Goal: Task Accomplishment & Management: Complete application form

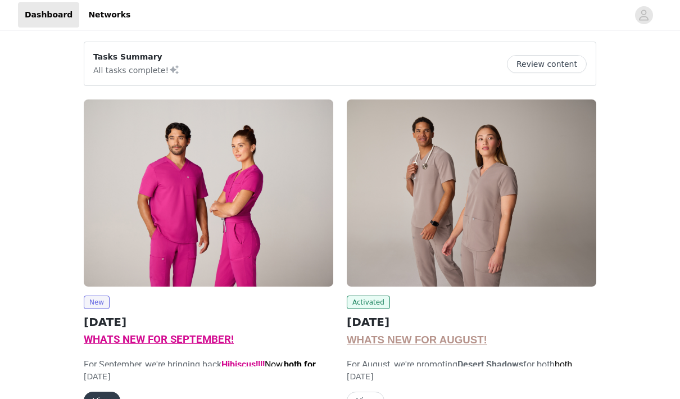
scroll to position [83, 0]
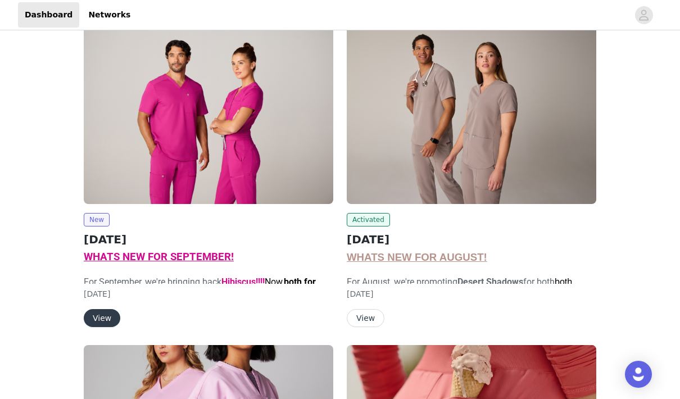
click at [102, 319] on button "View" at bounding box center [102, 318] width 37 height 18
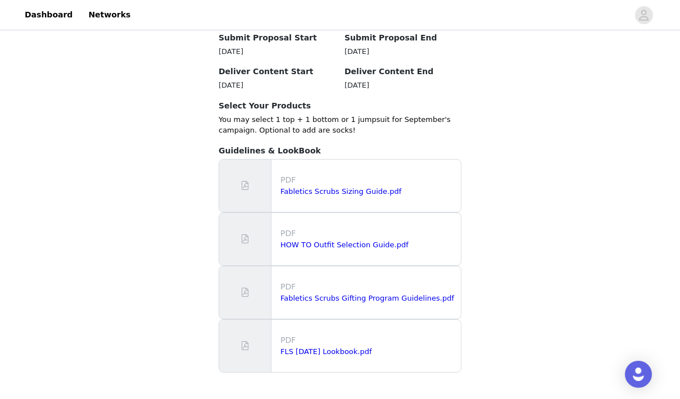
scroll to position [985, 0]
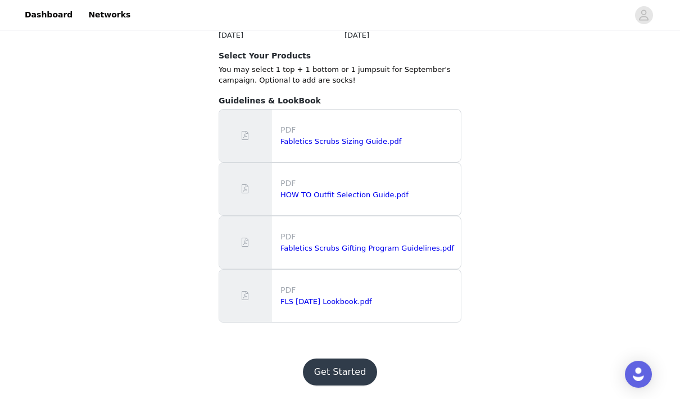
click at [339, 377] on button "Get Started" at bounding box center [340, 372] width 75 height 27
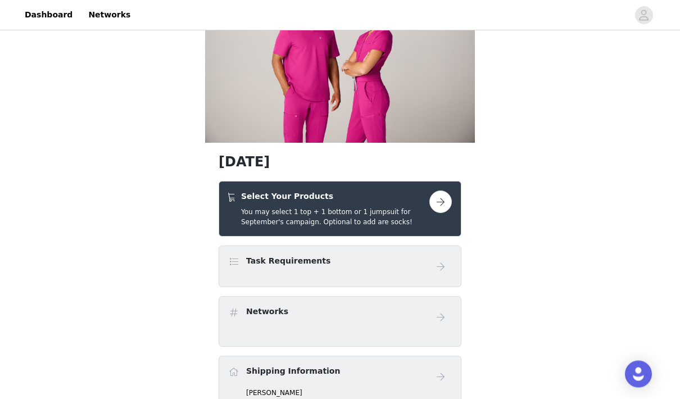
scroll to position [69, 0]
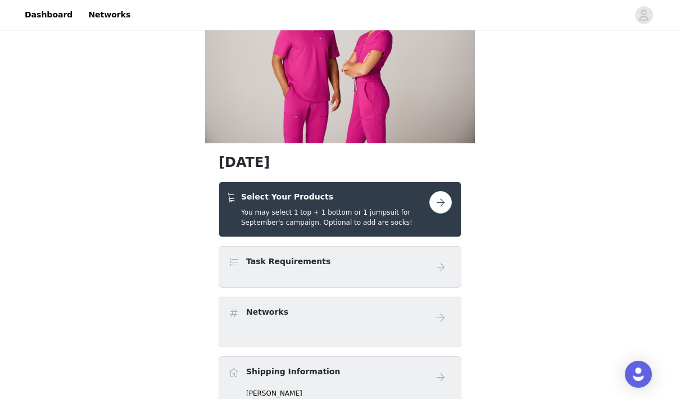
click at [441, 210] on button "button" at bounding box center [440, 202] width 22 height 22
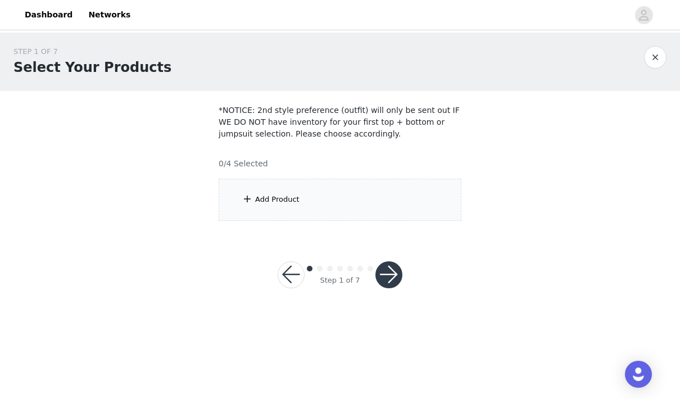
click at [349, 198] on div "Add Product" at bounding box center [340, 200] width 243 height 42
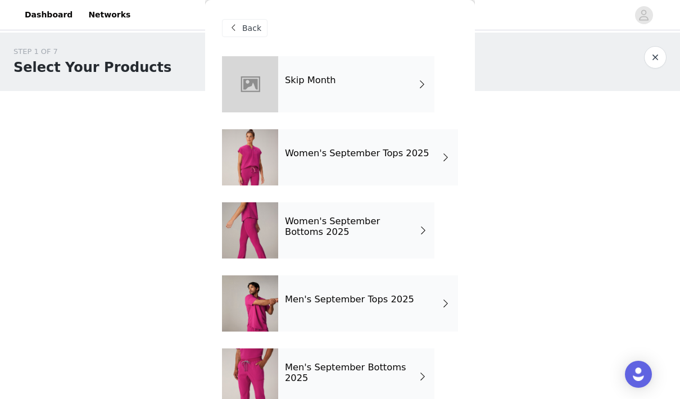
click at [339, 171] on div "Women's September Tops 2025" at bounding box center [368, 157] width 180 height 56
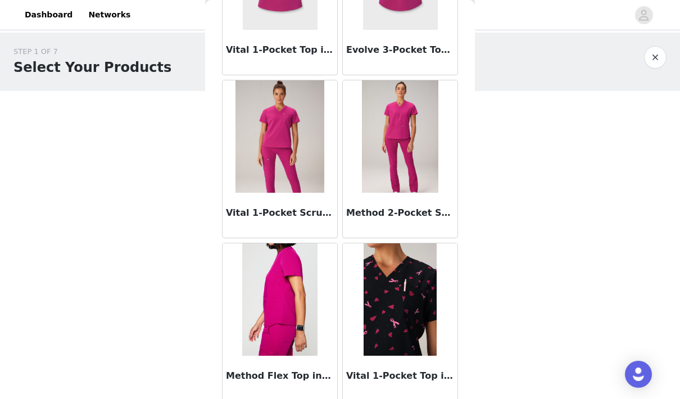
scroll to position [366, 0]
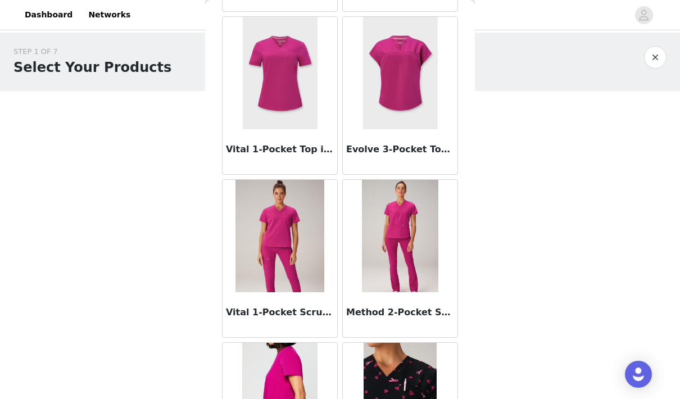
click at [293, 137] on div "Vital 1-Pocket Top in Hibiscus" at bounding box center [280, 151] width 115 height 45
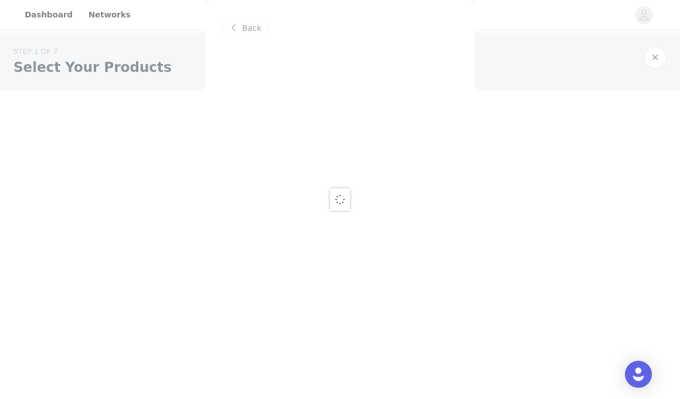
scroll to position [0, 0]
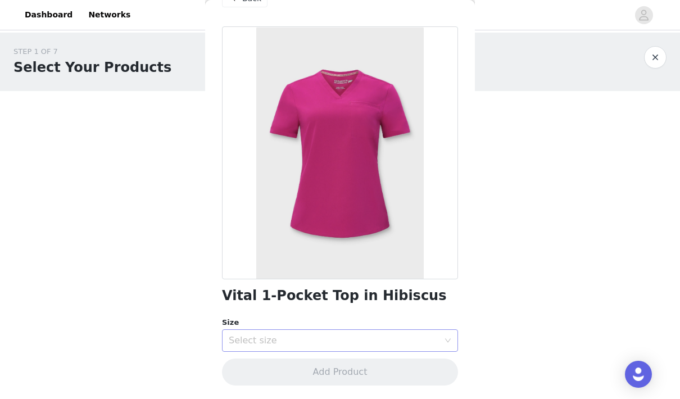
click at [258, 344] on div "Select size" at bounding box center [334, 340] width 210 height 11
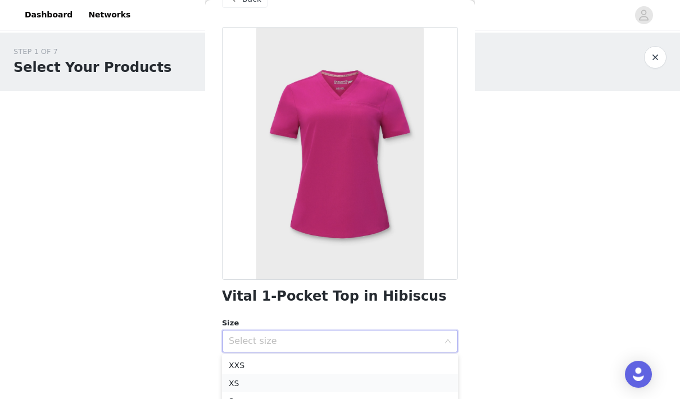
click at [239, 382] on li "XS" at bounding box center [340, 383] width 236 height 18
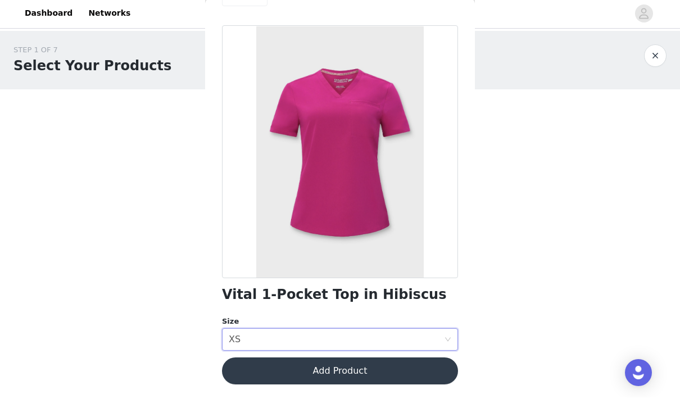
click at [279, 383] on button "Add Product" at bounding box center [340, 372] width 236 height 27
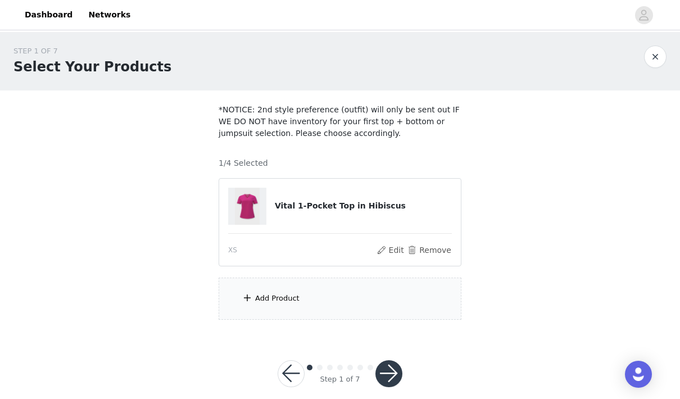
click at [341, 297] on div "Add Product" at bounding box center [340, 299] width 243 height 42
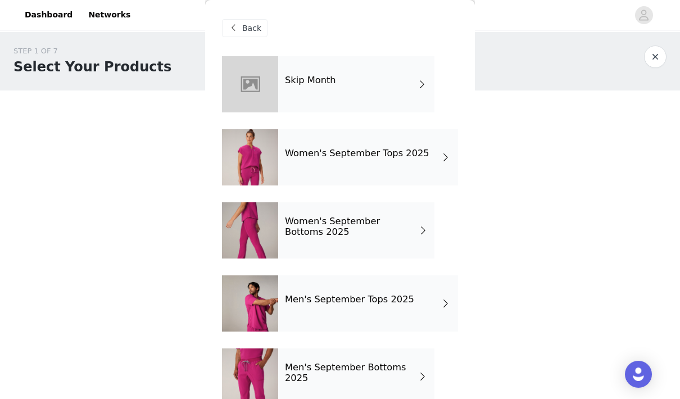
click at [323, 243] on div "Women's September Bottoms 2025" at bounding box center [356, 230] width 156 height 56
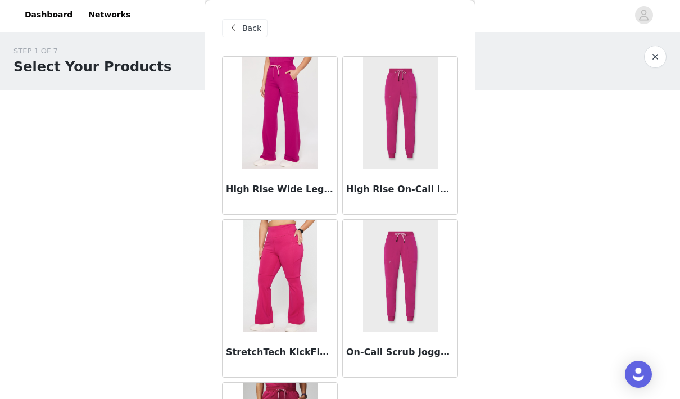
click at [295, 167] on img at bounding box center [279, 113] width 75 height 112
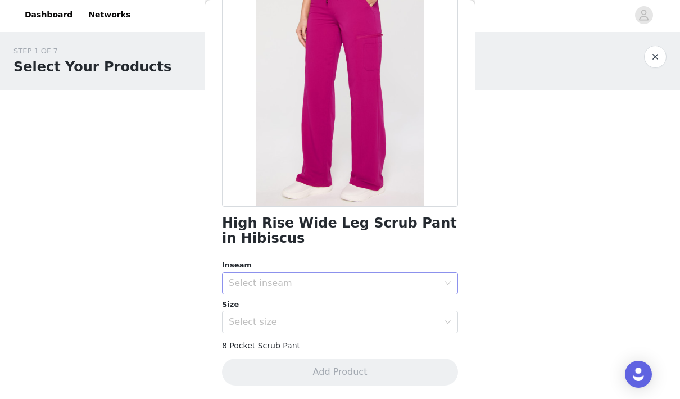
scroll to position [102, 0]
click at [303, 284] on div "Select inseam" at bounding box center [334, 283] width 210 height 11
click at [269, 315] on li "Short" at bounding box center [340, 308] width 236 height 18
click at [256, 330] on div "Select size" at bounding box center [336, 322] width 215 height 21
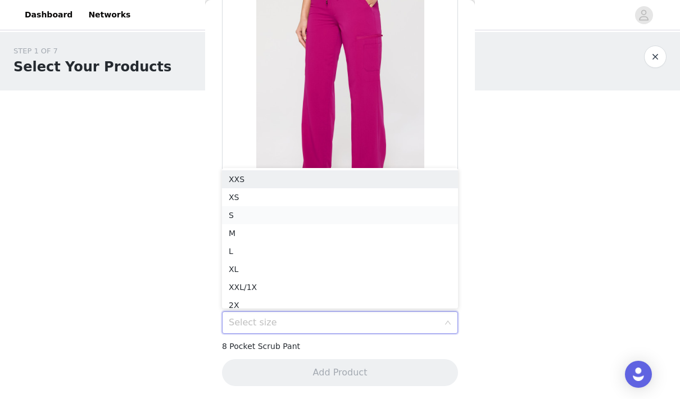
scroll to position [6, 0]
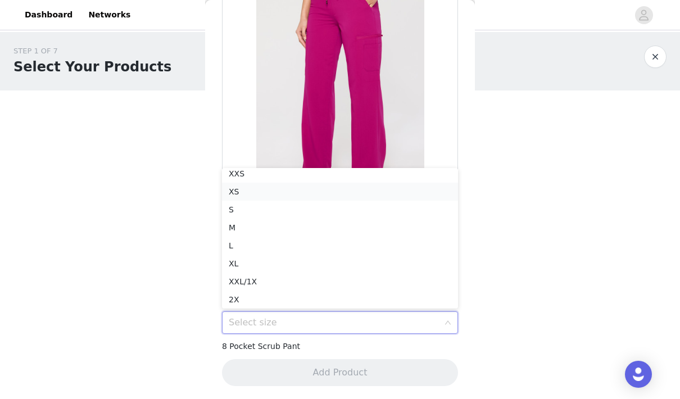
click at [250, 192] on li "XS" at bounding box center [340, 192] width 236 height 18
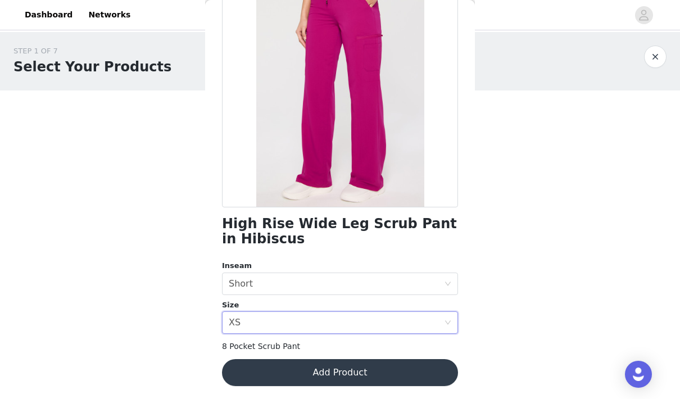
click at [276, 368] on button "Add Product" at bounding box center [340, 372] width 236 height 27
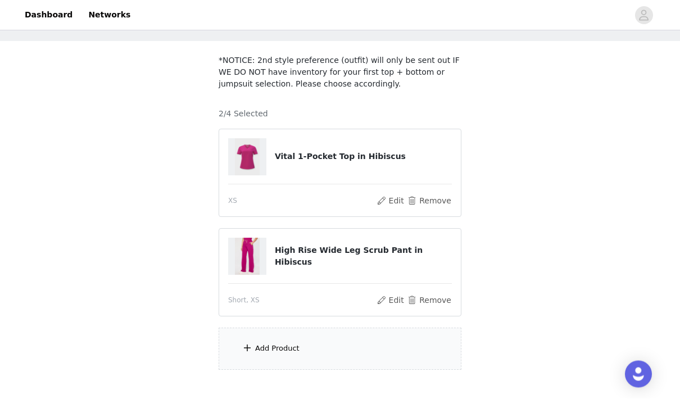
click at [304, 350] on div "Add Product" at bounding box center [340, 349] width 243 height 42
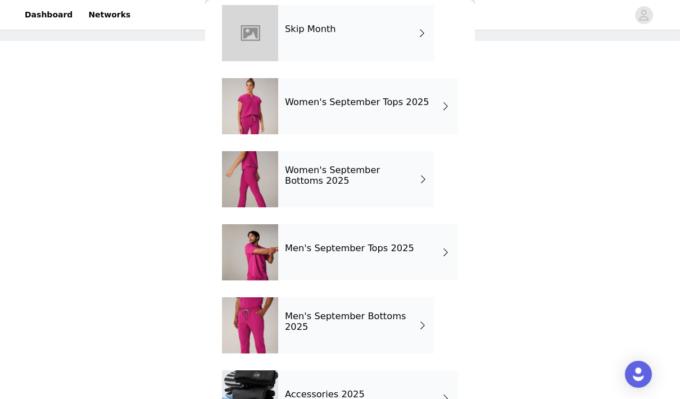
scroll to position [51, 0]
click at [325, 392] on h4 "Accessories 2025" at bounding box center [325, 395] width 80 height 10
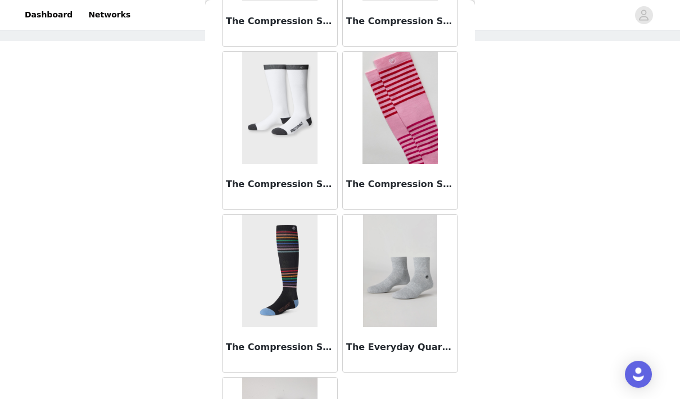
scroll to position [331, 0]
click at [402, 296] on img at bounding box center [400, 271] width 74 height 112
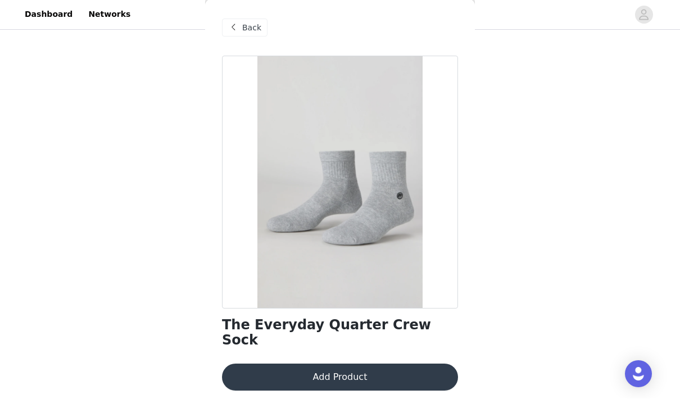
scroll to position [70, 0]
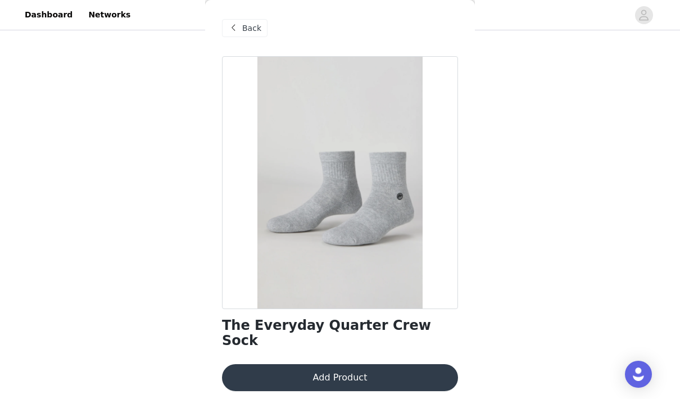
click at [348, 365] on button "Add Product" at bounding box center [340, 377] width 236 height 27
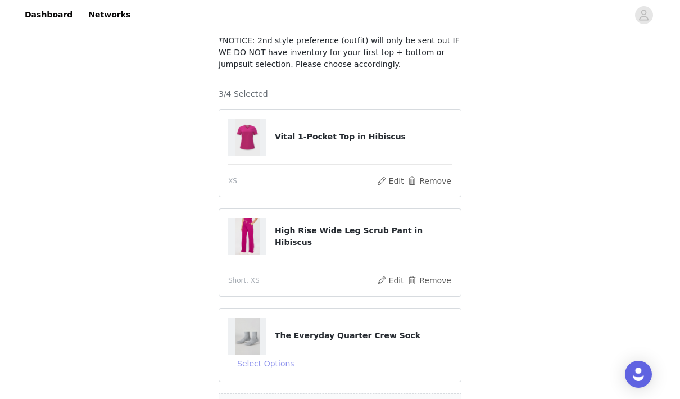
click at [278, 368] on button "Select Options" at bounding box center [265, 364] width 75 height 18
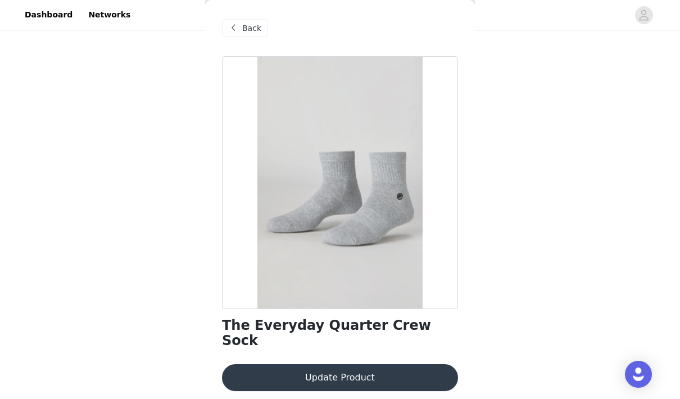
scroll to position [155, 0]
click at [247, 30] on span "Back" at bounding box center [251, 28] width 19 height 12
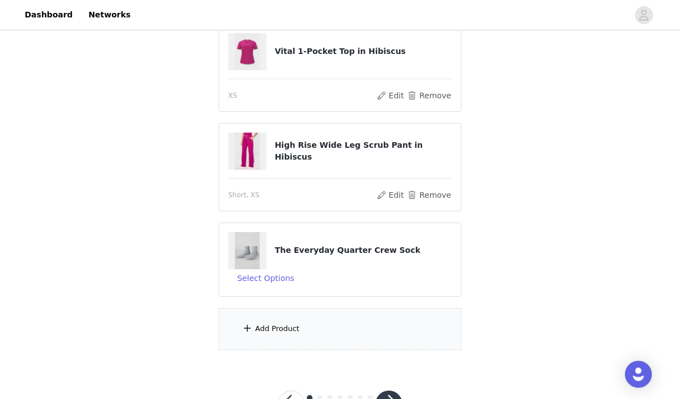
click at [420, 252] on h4 "The Everyday Quarter Crew Sock" at bounding box center [363, 251] width 177 height 12
click at [390, 399] on button "button" at bounding box center [388, 404] width 27 height 27
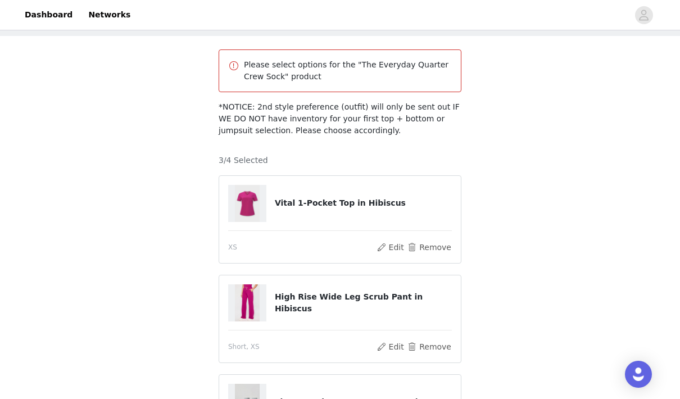
scroll to position [0, 0]
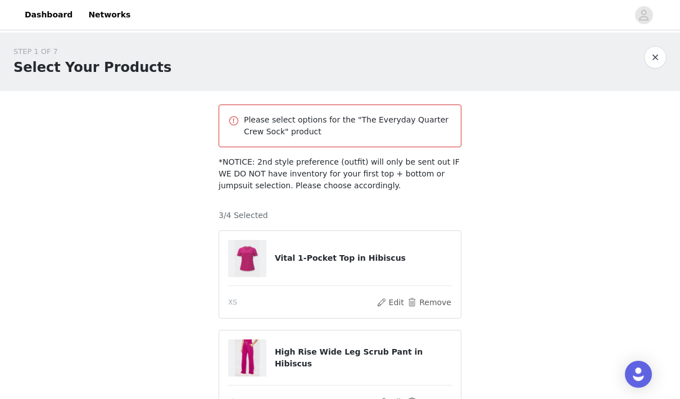
click at [655, 58] on button "button" at bounding box center [655, 57] width 22 height 22
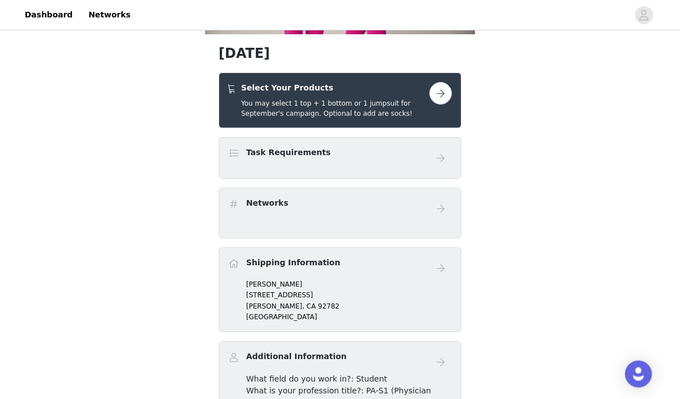
scroll to position [178, 0]
click at [456, 95] on div "Select Your Products You may select 1 top + 1 bottom or 1 jumpsuit for Septembe…" at bounding box center [340, 101] width 243 height 56
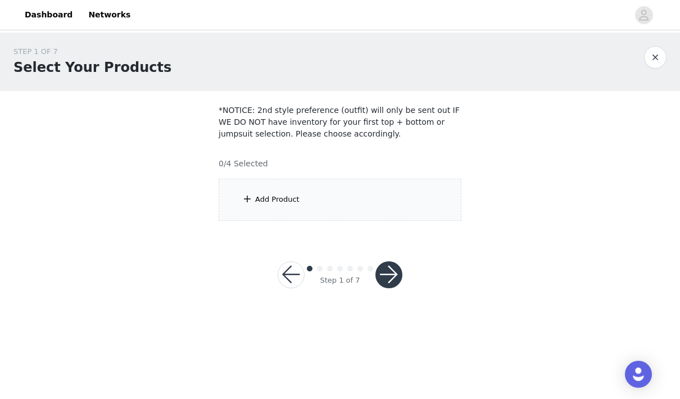
click at [297, 193] on div "Add Product" at bounding box center [340, 200] width 243 height 42
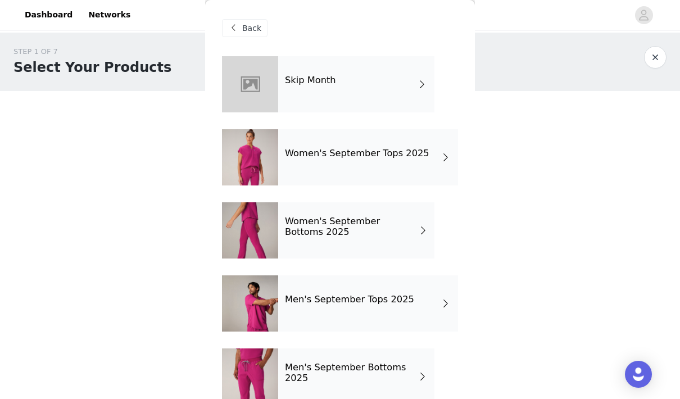
click at [351, 152] on h4 "Women's September Tops 2025" at bounding box center [357, 153] width 144 height 10
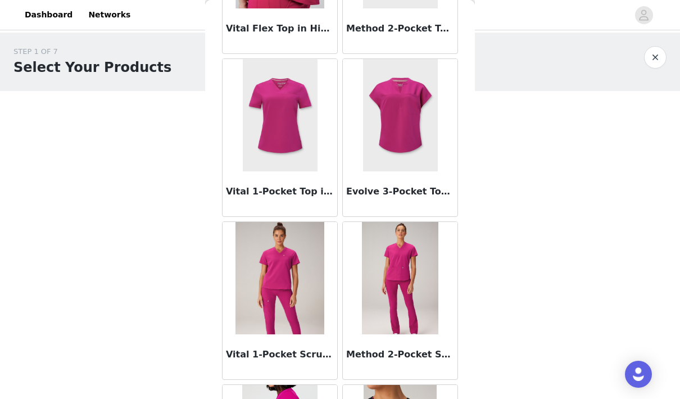
click at [302, 198] on div "Vital 1-Pocket Top in Hibiscus" at bounding box center [280, 193] width 115 height 45
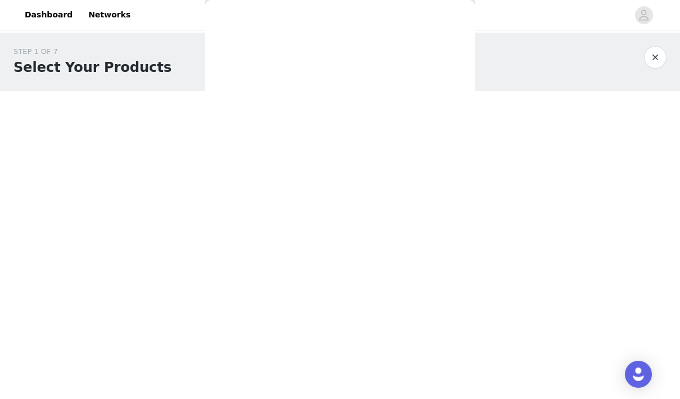
scroll to position [29, 0]
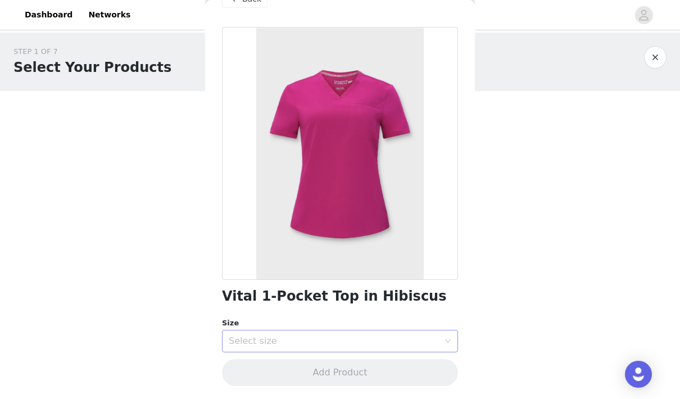
click at [293, 341] on div "Select size" at bounding box center [334, 341] width 210 height 11
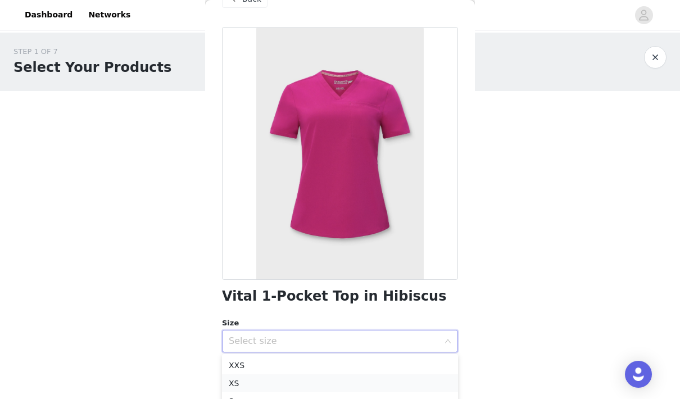
click at [244, 379] on li "XS" at bounding box center [340, 383] width 236 height 18
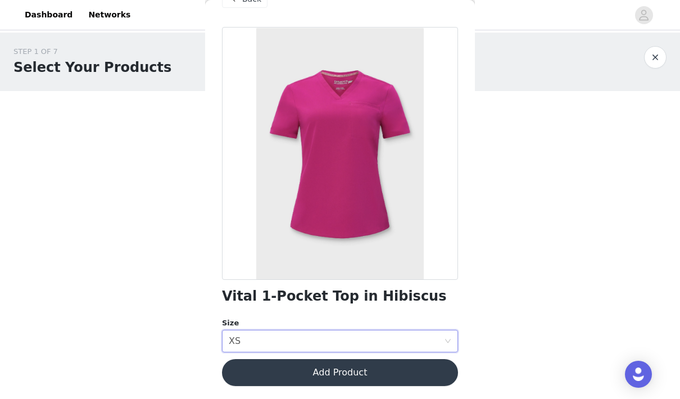
click at [264, 375] on button "Add Product" at bounding box center [340, 372] width 236 height 27
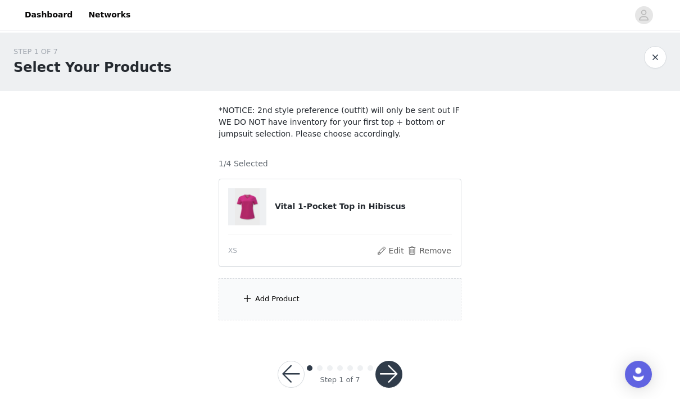
click at [283, 297] on div "Add Product" at bounding box center [277, 298] width 44 height 11
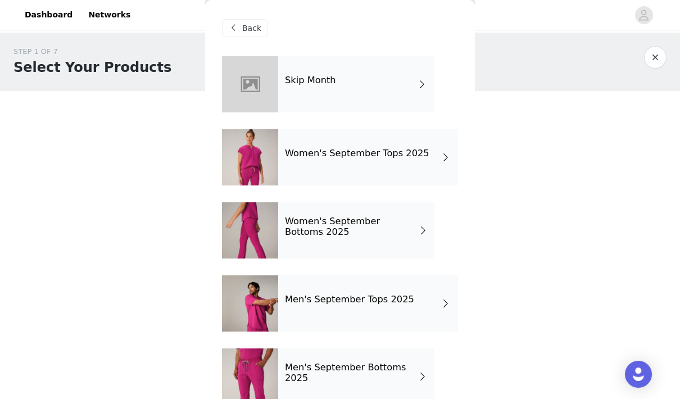
click at [303, 225] on h4 "Women's September Bottoms 2025" at bounding box center [352, 226] width 134 height 21
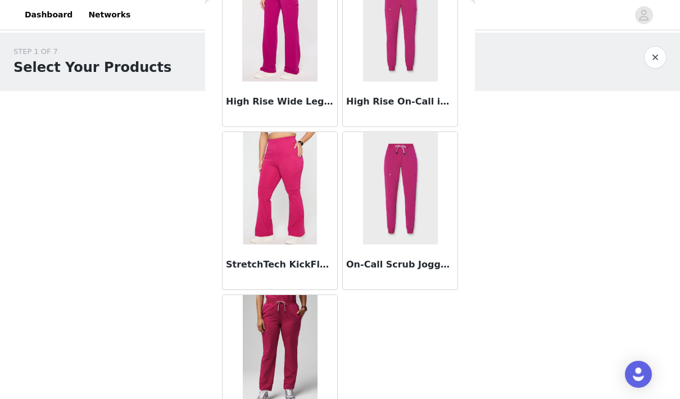
scroll to position [105, 0]
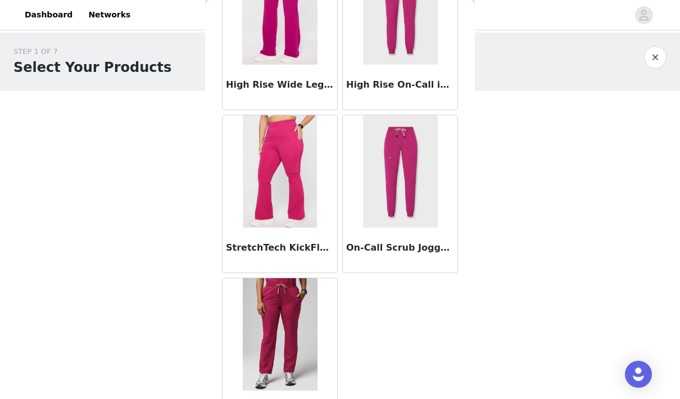
click at [289, 56] on img at bounding box center [279, 8] width 75 height 112
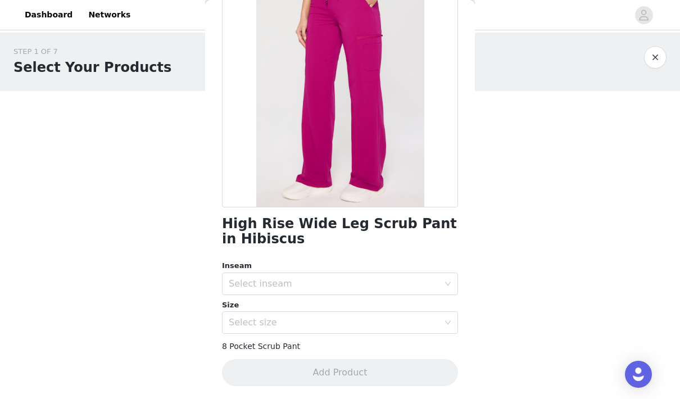
scroll to position [15, 0]
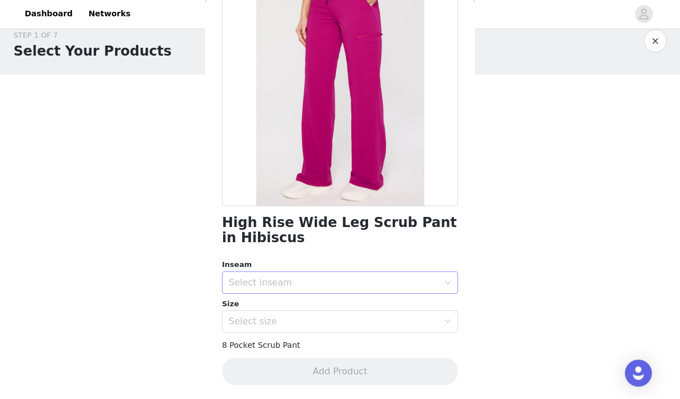
click at [300, 279] on div "Select inseam" at bounding box center [334, 283] width 210 height 11
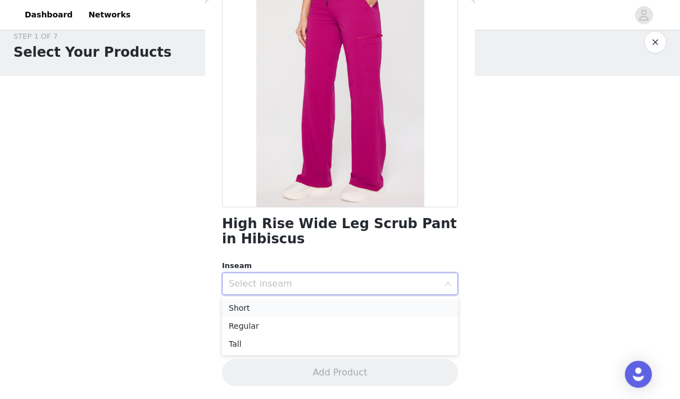
click at [277, 310] on li "Short" at bounding box center [340, 308] width 236 height 18
click at [268, 322] on div "Select size" at bounding box center [334, 322] width 210 height 11
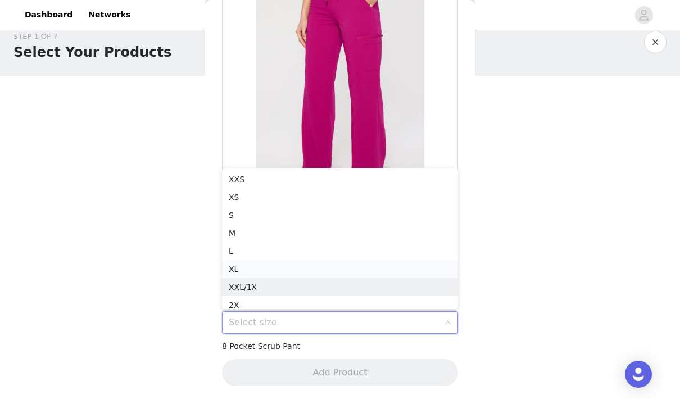
scroll to position [6, 0]
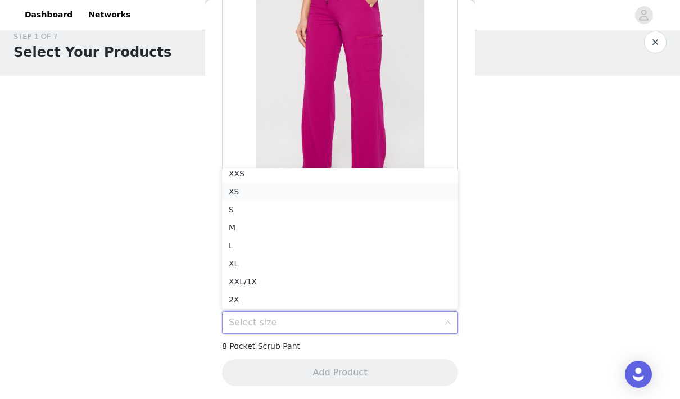
click at [246, 197] on li "XS" at bounding box center [340, 192] width 236 height 18
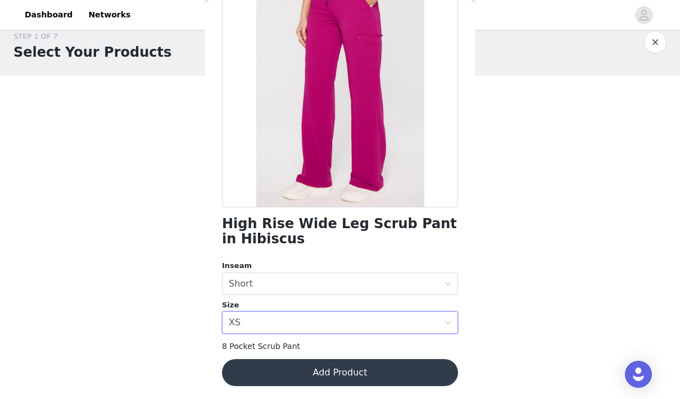
click at [311, 379] on button "Add Product" at bounding box center [340, 372] width 236 height 27
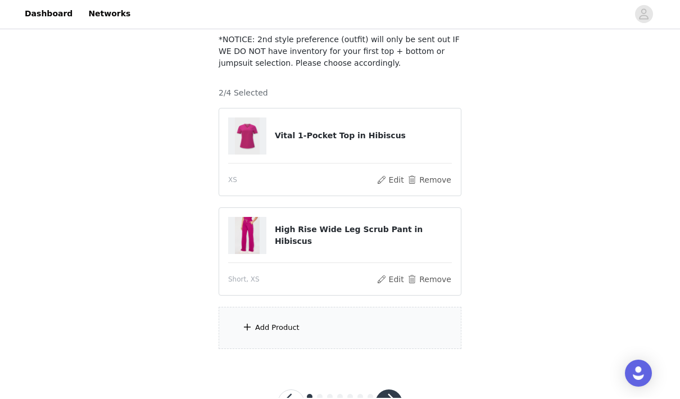
scroll to position [0, 0]
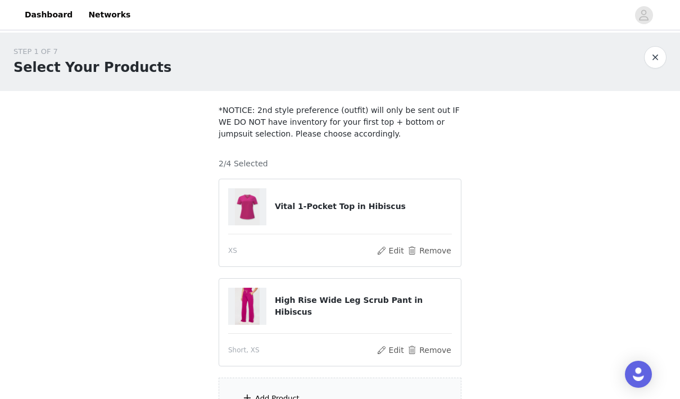
click at [387, 396] on div "Add Product" at bounding box center [340, 399] width 243 height 42
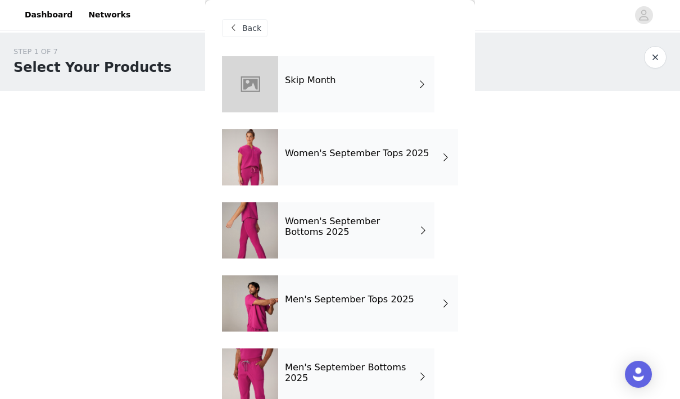
click at [236, 29] on span at bounding box center [233, 27] width 13 height 13
click at [568, 92] on div "STEP 1 OF 7 Select Your Products *NOTICE: 2nd style preference (outfit) will on…" at bounding box center [340, 233] width 680 height 401
click at [255, 29] on span "Back" at bounding box center [251, 28] width 19 height 12
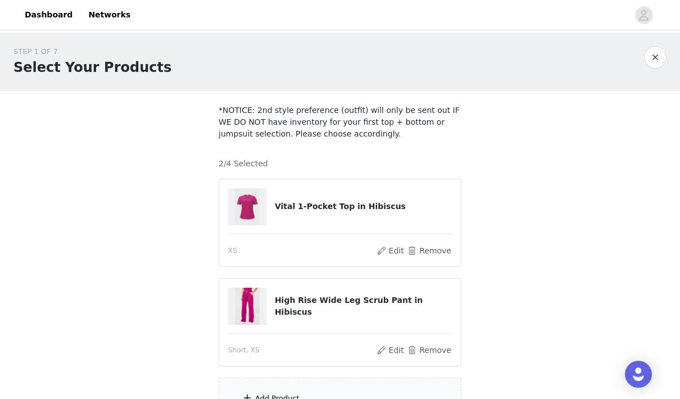
click at [380, 399] on div "Add Product" at bounding box center [340, 399] width 243 height 42
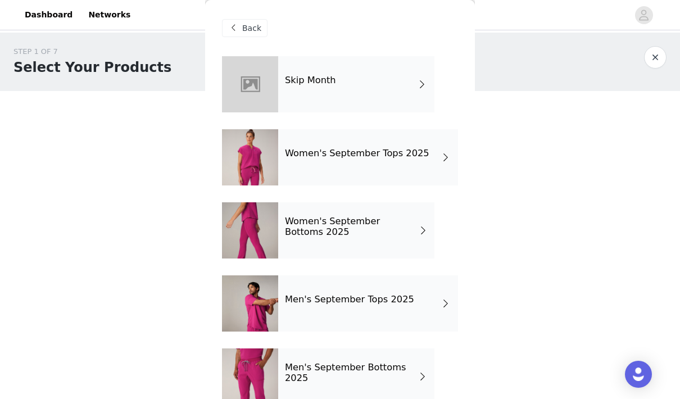
click at [238, 35] on div "Back" at bounding box center [245, 28] width 46 height 18
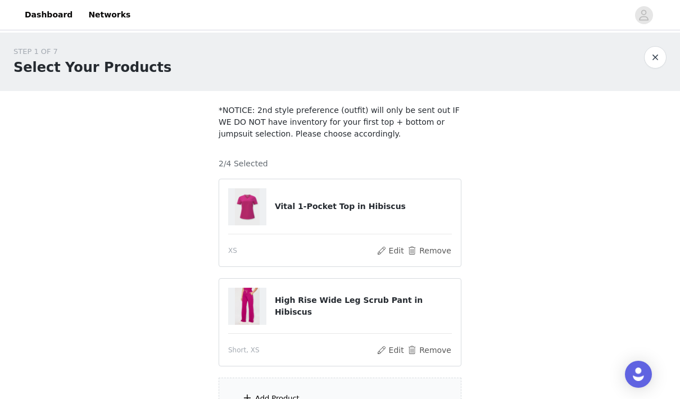
scroll to position [70, 0]
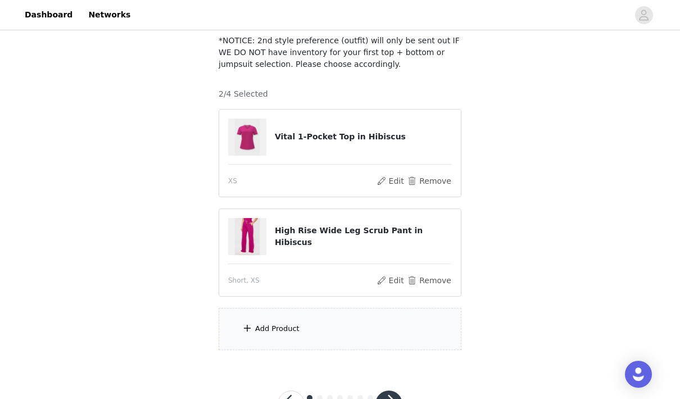
click at [392, 399] on button "button" at bounding box center [388, 404] width 27 height 27
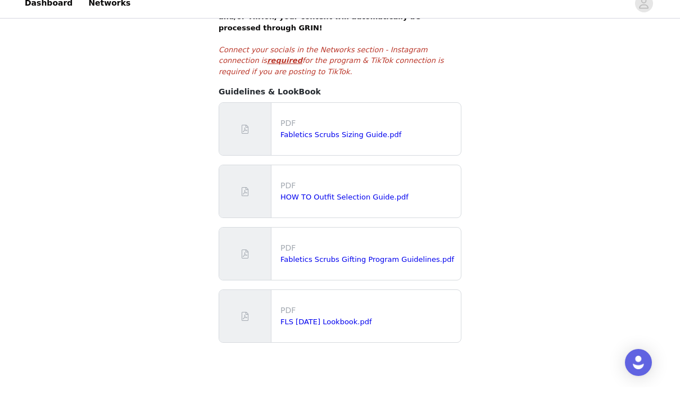
scroll to position [237, 0]
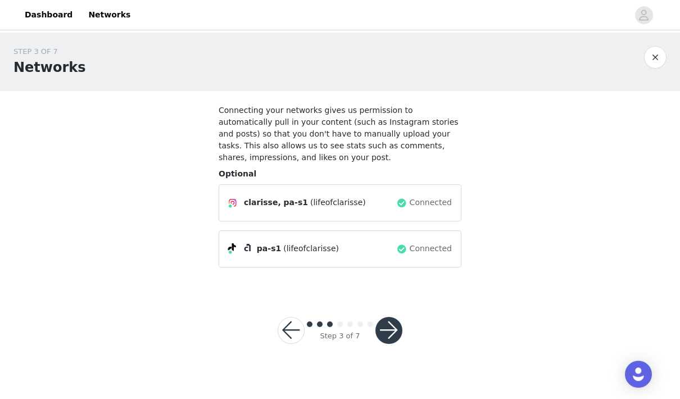
click at [390, 341] on button "button" at bounding box center [388, 330] width 27 height 27
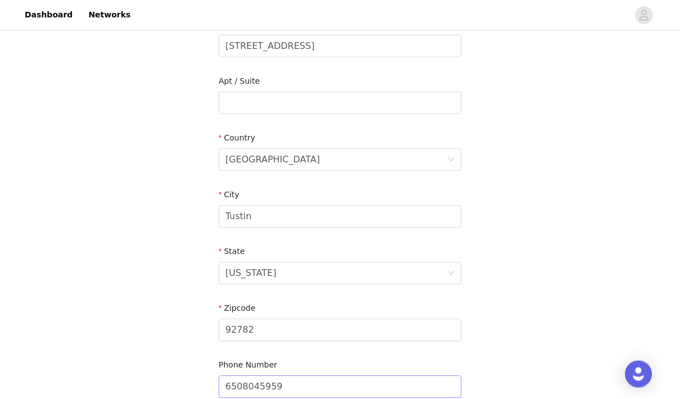
scroll to position [346, 0]
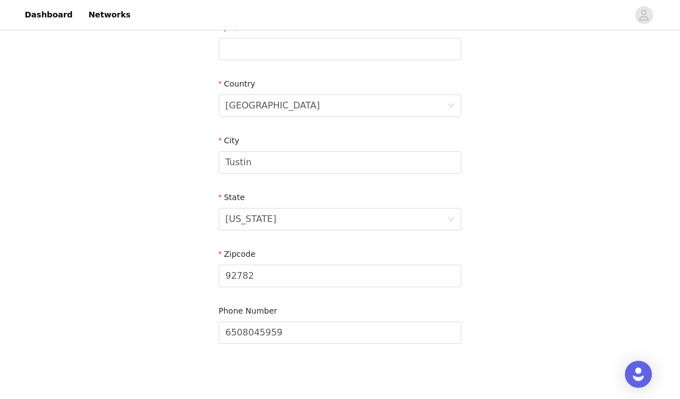
drag, startPoint x: 385, startPoint y: 411, endPoint x: 385, endPoint y: 366, distance: 45.0
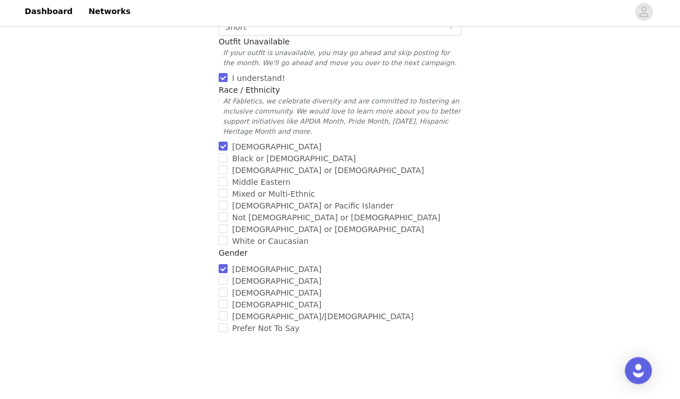
scroll to position [398, 0]
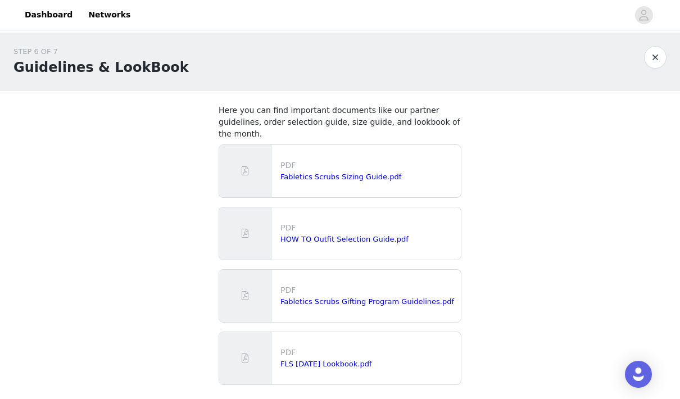
scroll to position [77, 0]
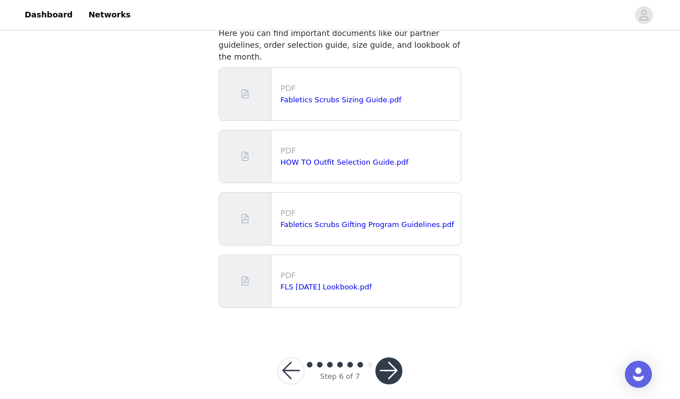
click at [392, 363] on button "button" at bounding box center [388, 370] width 27 height 27
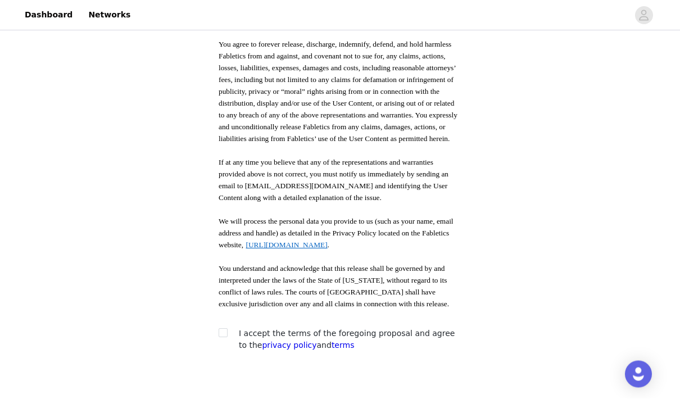
scroll to position [571, 0]
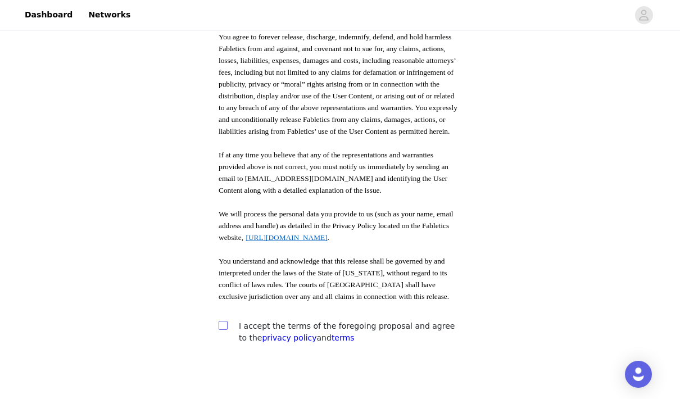
click at [223, 321] on input "checkbox" at bounding box center [223, 325] width 8 height 8
checkbox input "true"
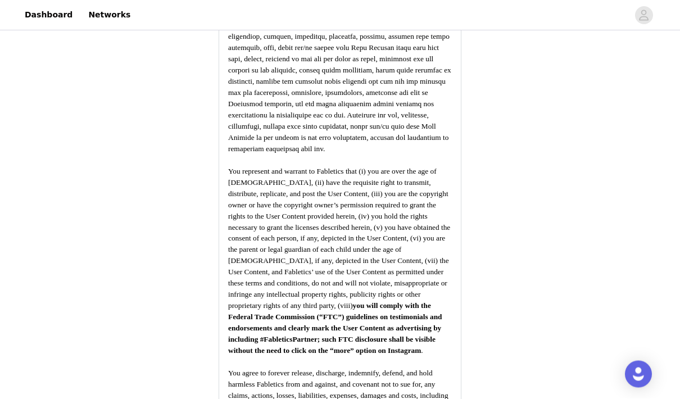
scroll to position [1344, 0]
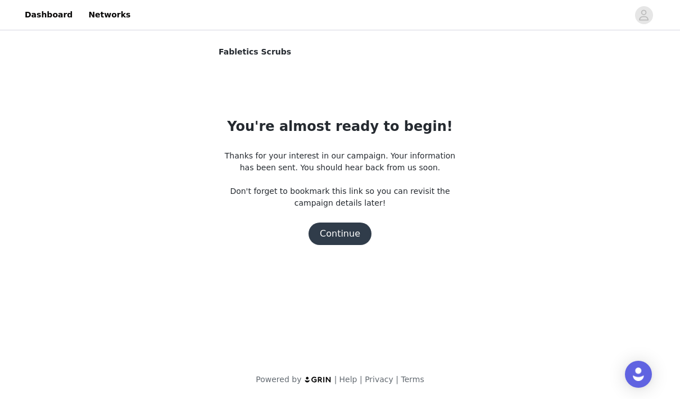
click at [341, 238] on button "Continue" at bounding box center [340, 234] width 63 height 22
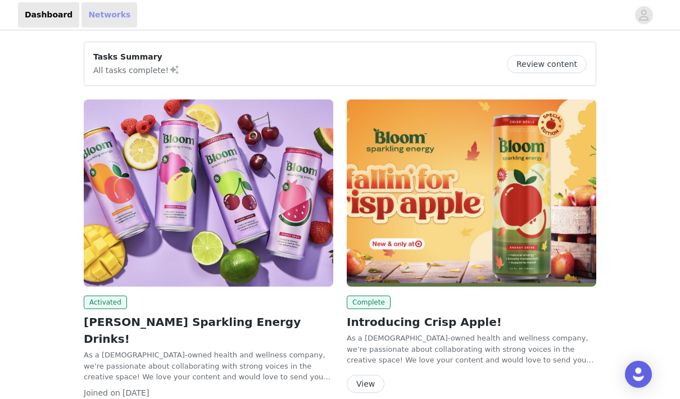
click at [100, 18] on link "Networks" at bounding box center [110, 14] width 56 height 25
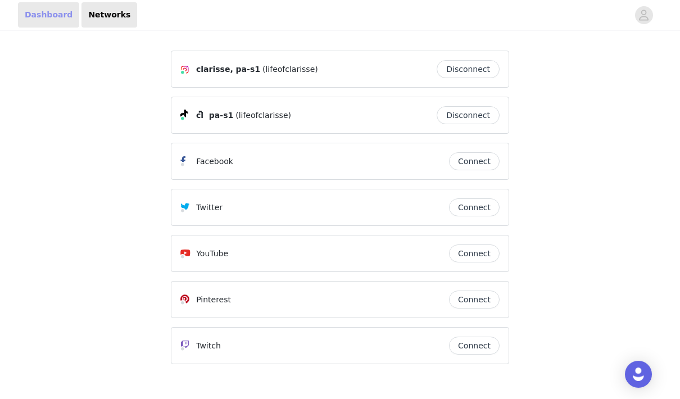
click at [56, 16] on link "Dashboard" at bounding box center [48, 14] width 61 height 25
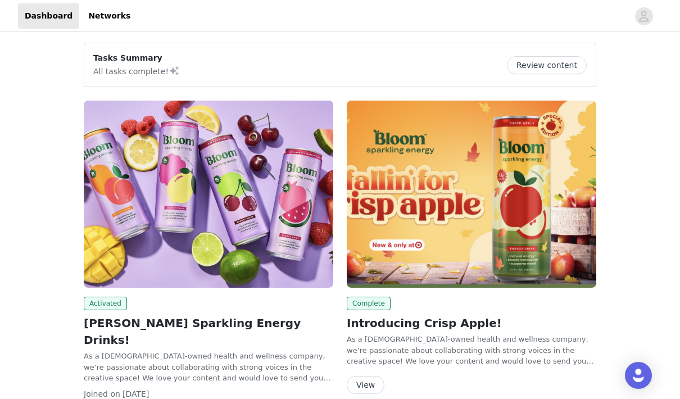
click at [642, 26] on div "Dashboard Networks" at bounding box center [340, 14] width 680 height 25
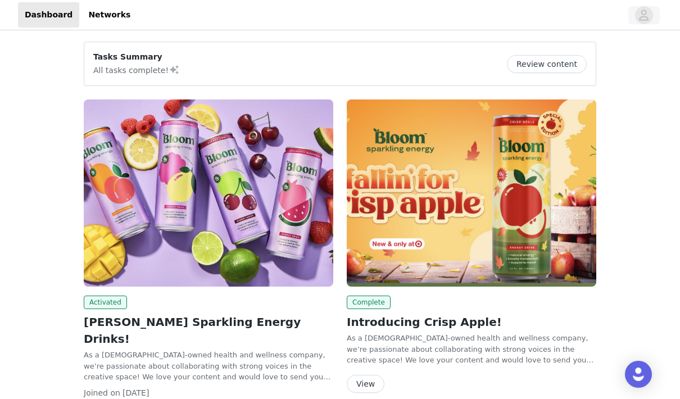
click at [642, 19] on icon "avatar" at bounding box center [644, 15] width 11 height 18
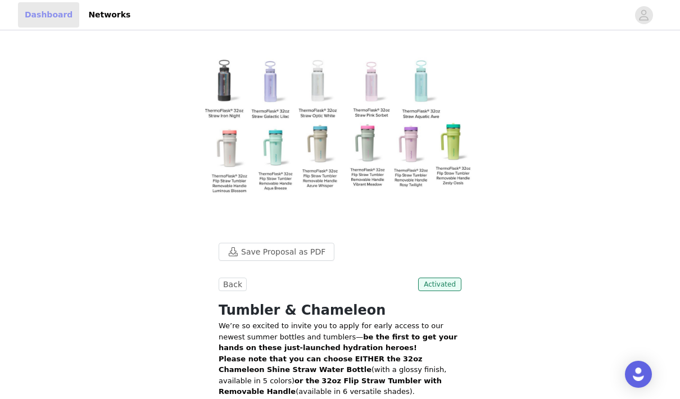
click at [54, 15] on link "Dashboard" at bounding box center [48, 14] width 61 height 25
